Goal: Navigation & Orientation: Understand site structure

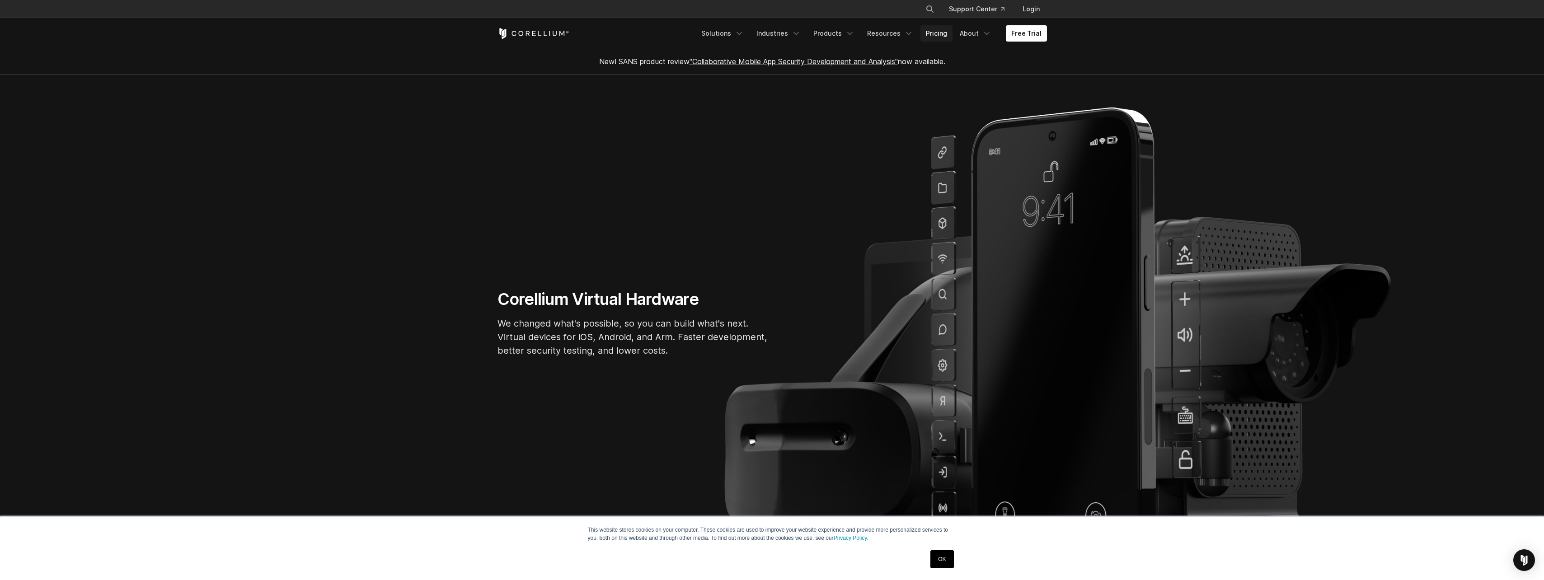
click at [945, 36] on link "Pricing" at bounding box center [937, 33] width 32 height 16
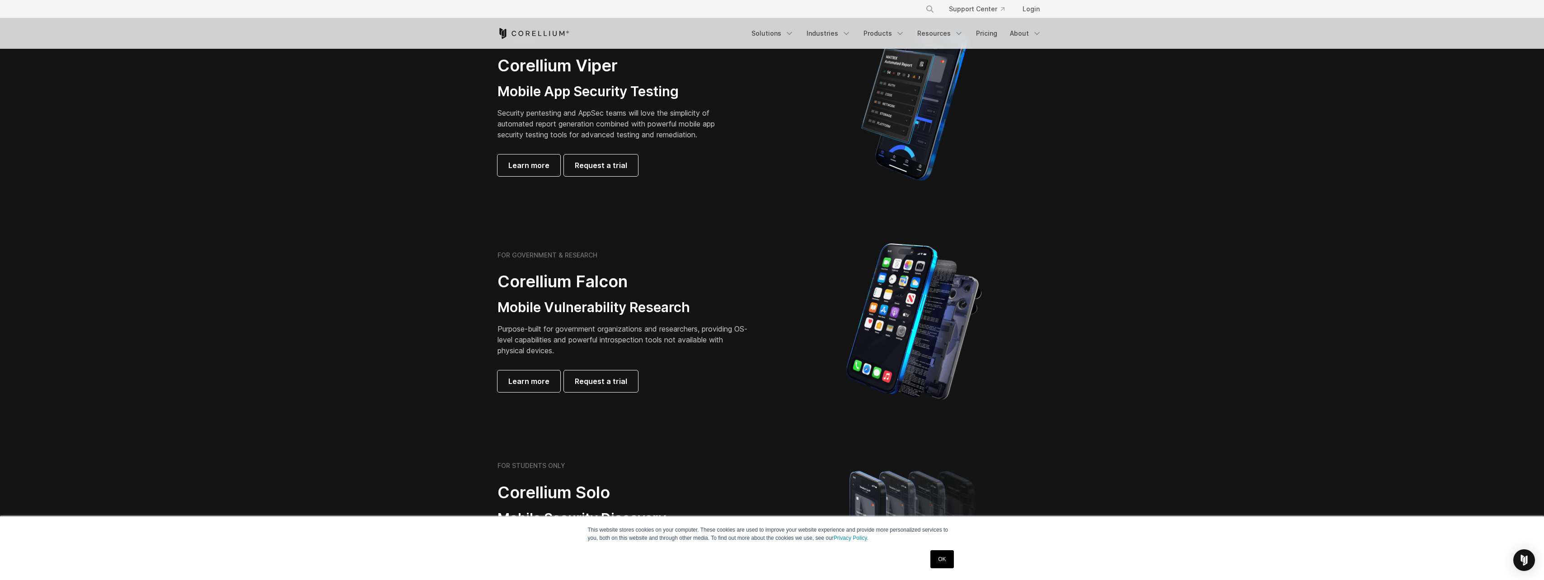
scroll to position [362, 0]
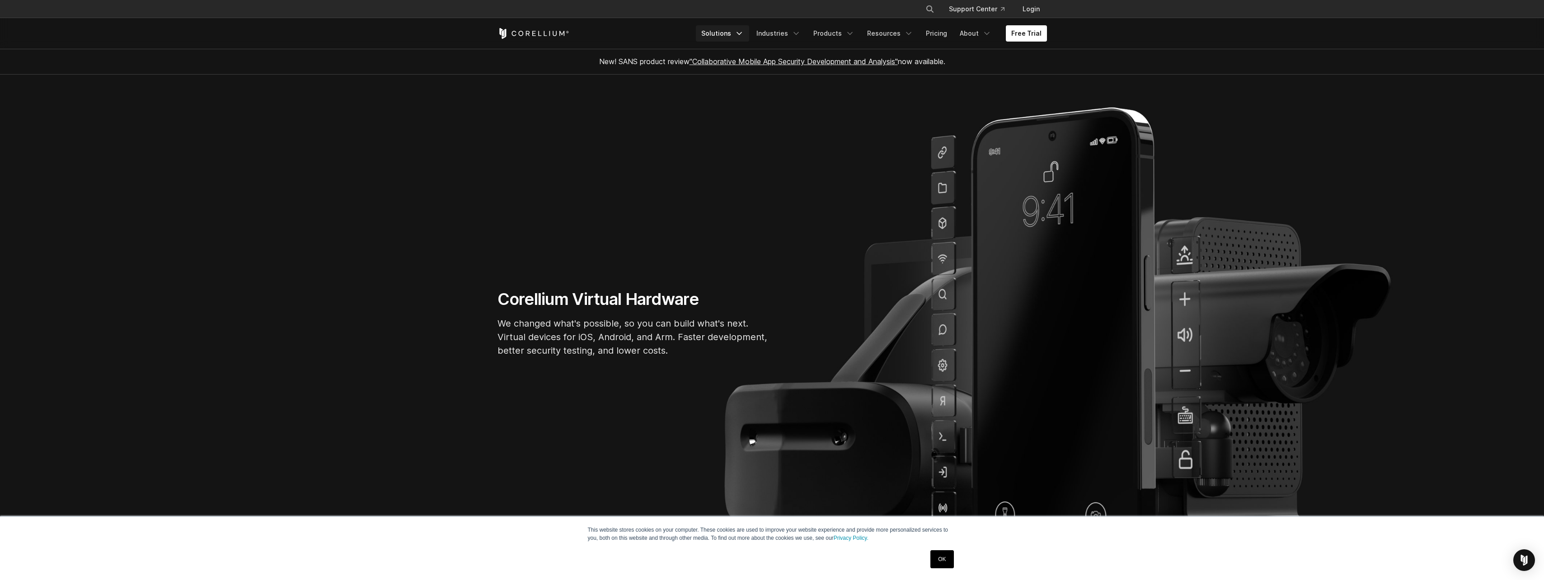
click at [736, 28] on link "Solutions" at bounding box center [722, 33] width 53 height 16
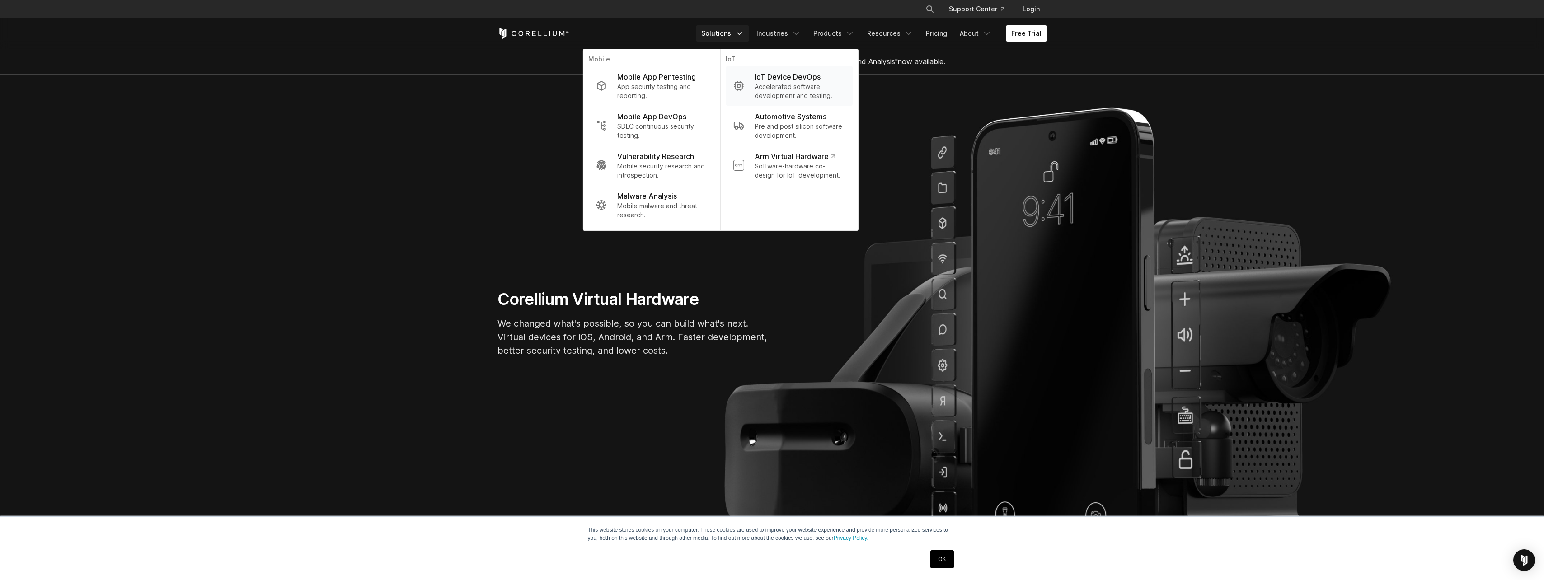
click at [776, 81] on p "IoT Device DevOps" at bounding box center [788, 76] width 66 height 11
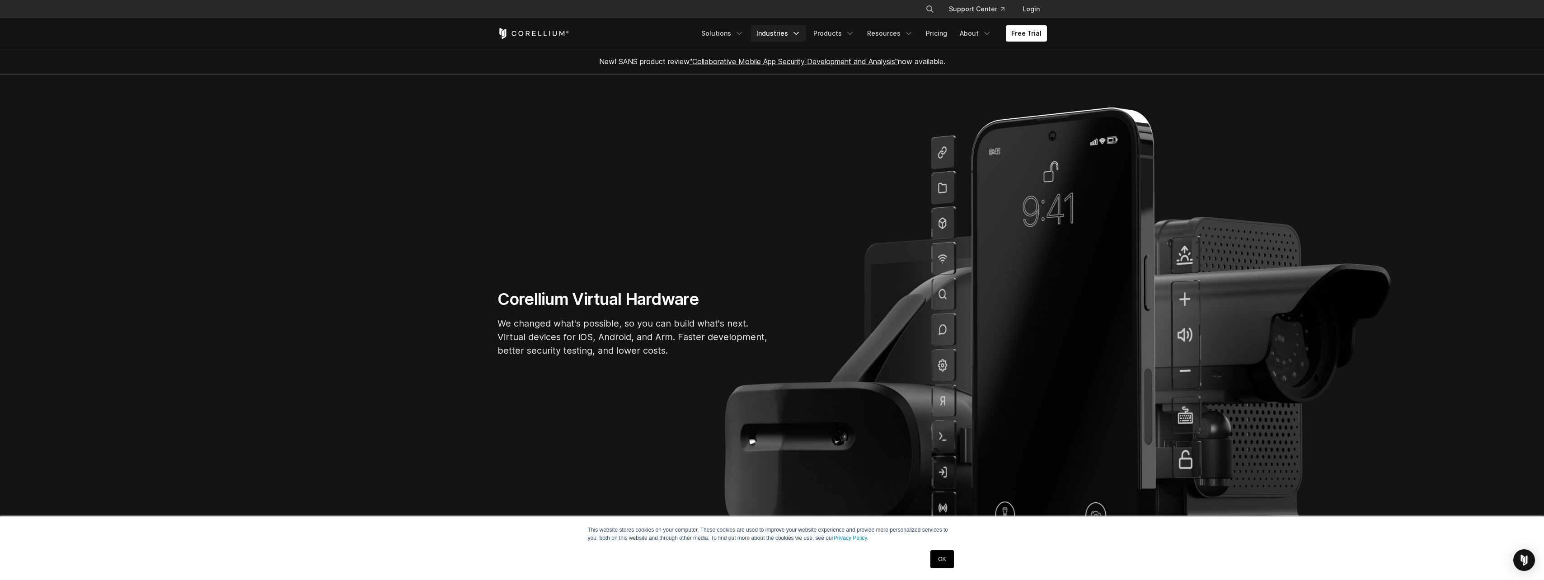
click at [789, 31] on link "Industries" at bounding box center [778, 33] width 55 height 16
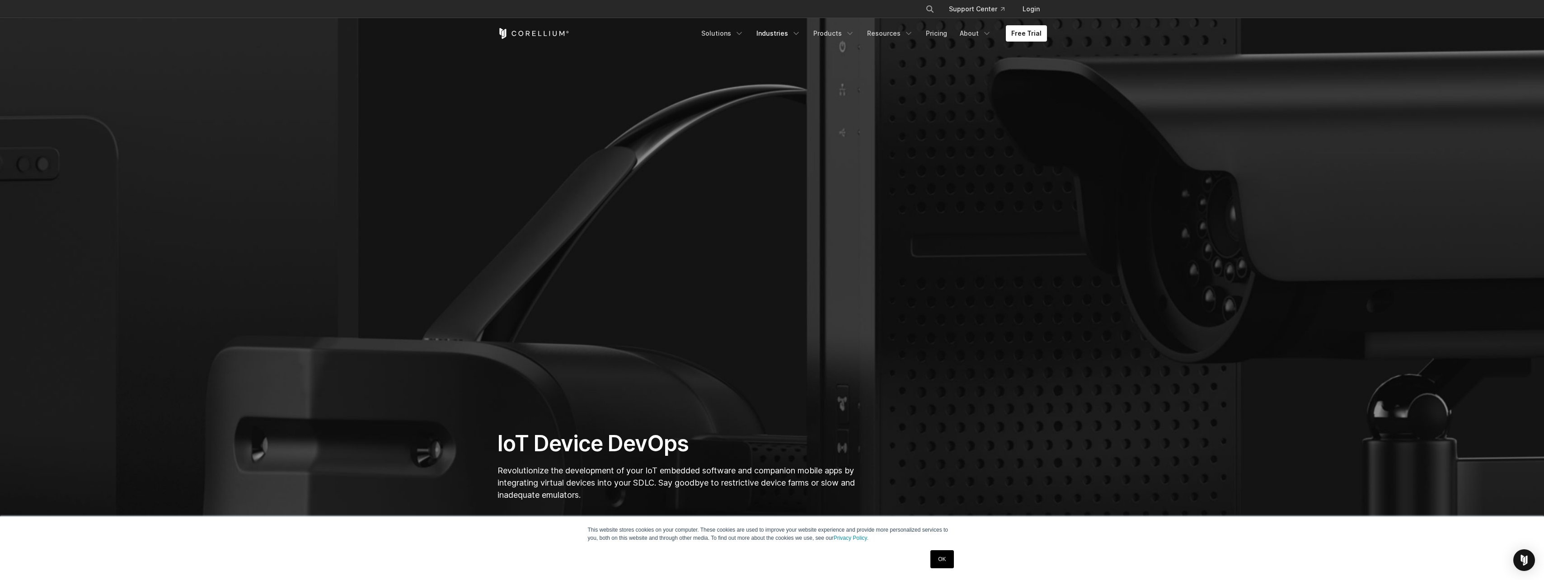
click at [789, 31] on link "Industries" at bounding box center [778, 33] width 55 height 16
